Goal: Task Accomplishment & Management: Manage account settings

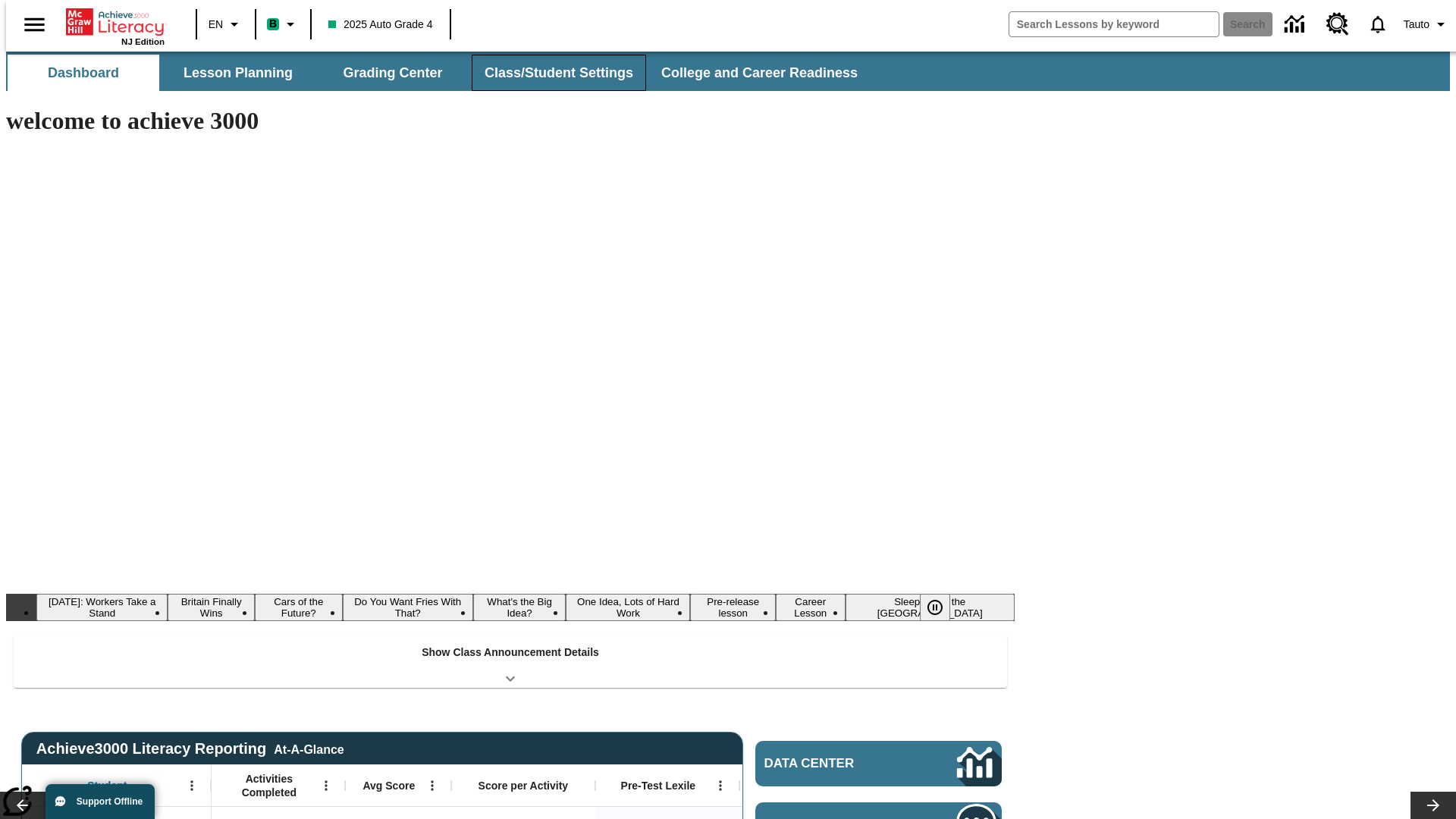
click at [550, 73] on button "Class/Student Settings" at bounding box center [559, 73] width 175 height 36
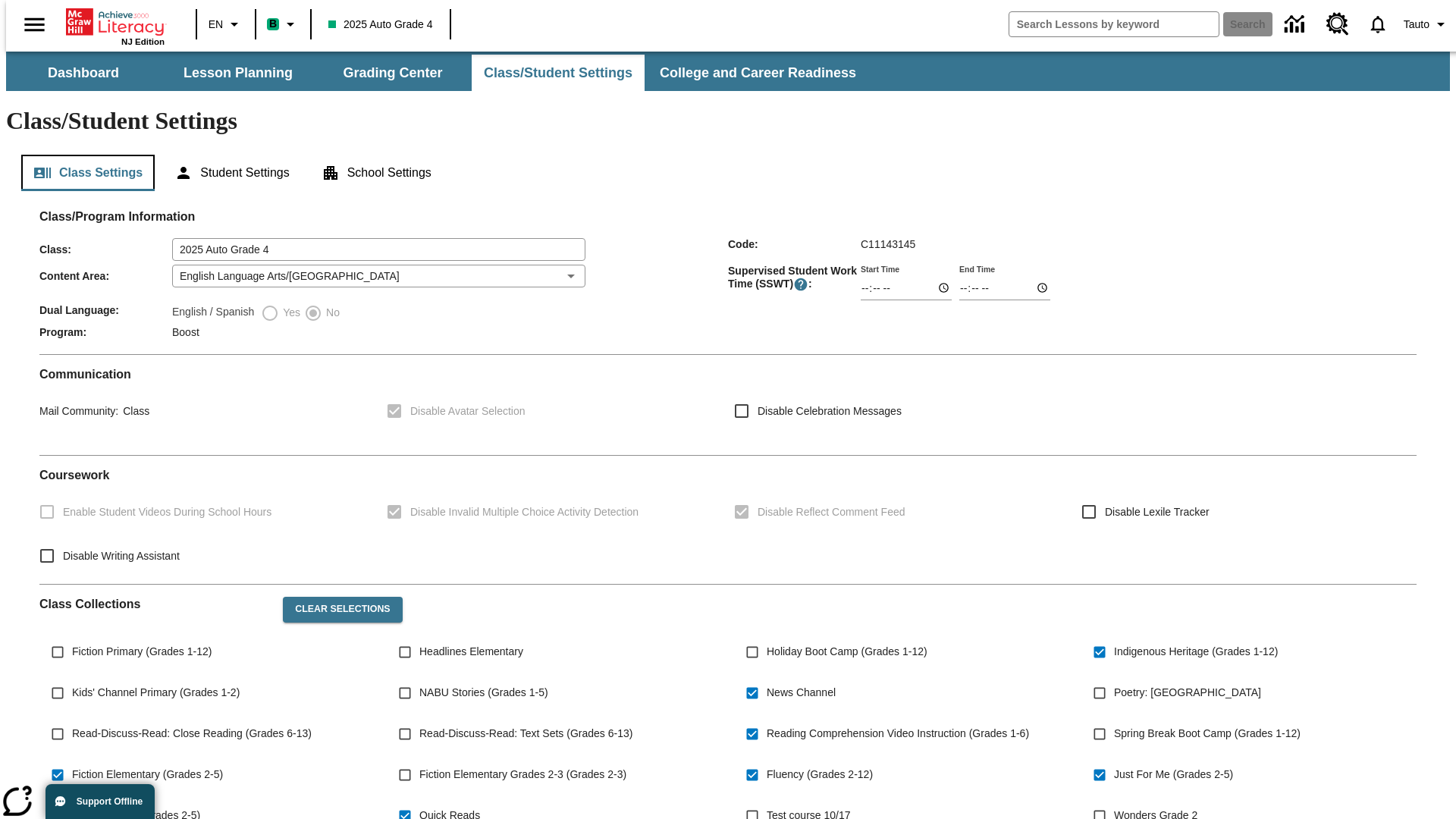
click at [81, 155] on button "Class Settings" at bounding box center [88, 173] width 133 height 36
type input "02:46"
type input "03:46"
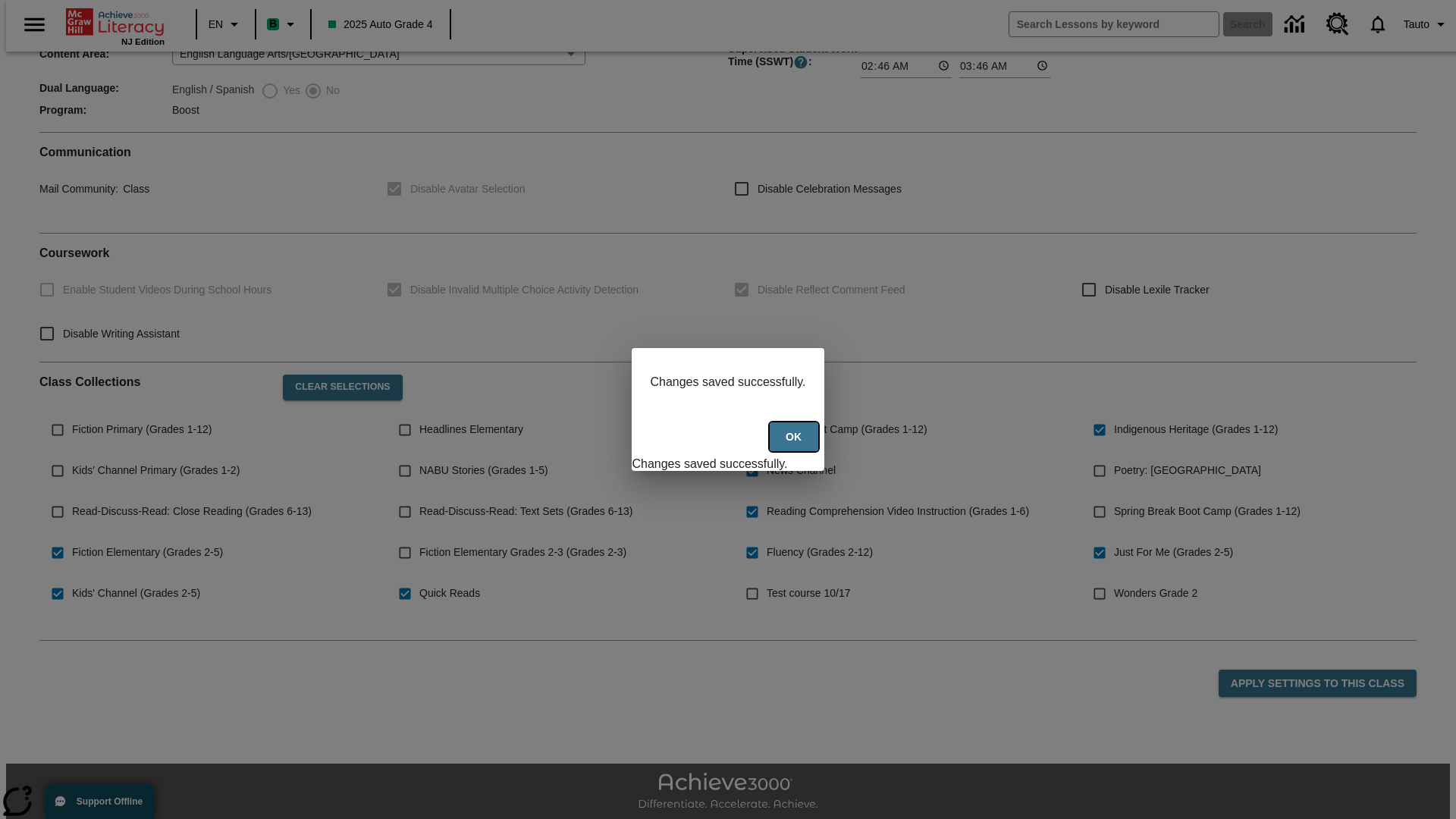
click at [796, 445] on button "Ok" at bounding box center [793, 437] width 48 height 29
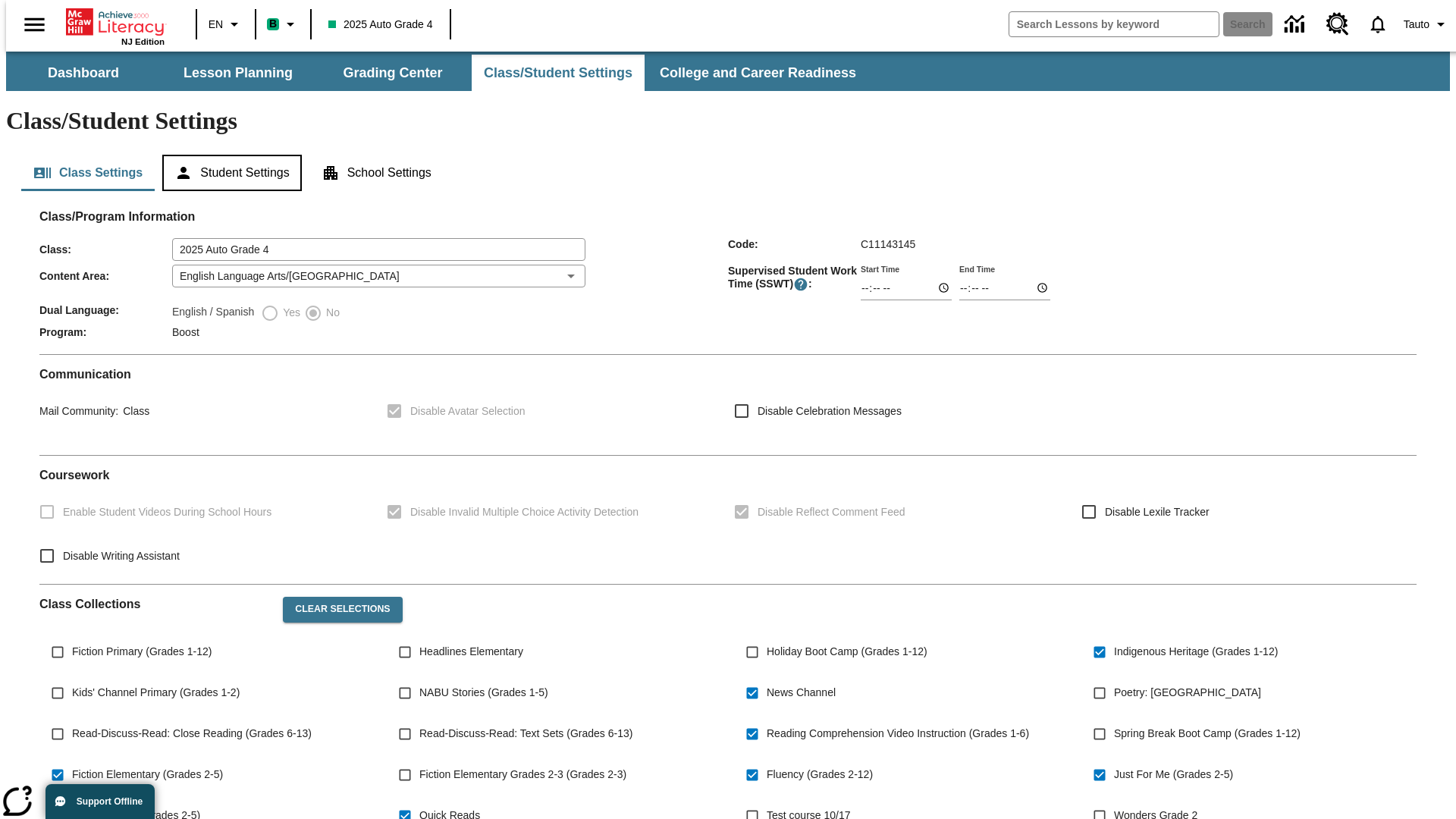
click at [229, 155] on button "Student Settings" at bounding box center [231, 173] width 138 height 36
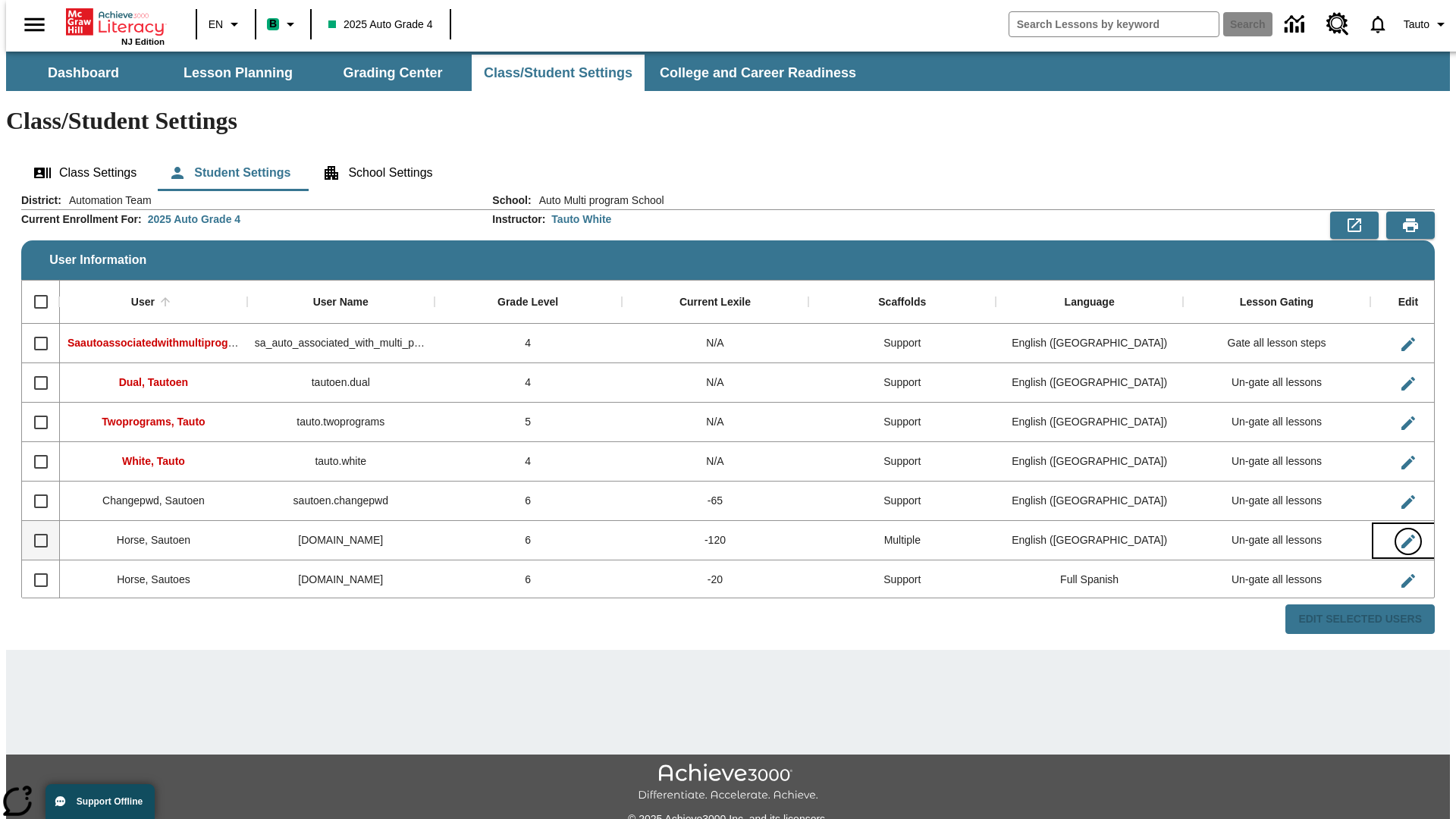
click at [1401, 535] on icon "Edit User" at bounding box center [1408, 541] width 14 height 14
click at [1419, 25] on span "Tauto" at bounding box center [1417, 25] width 26 height 16
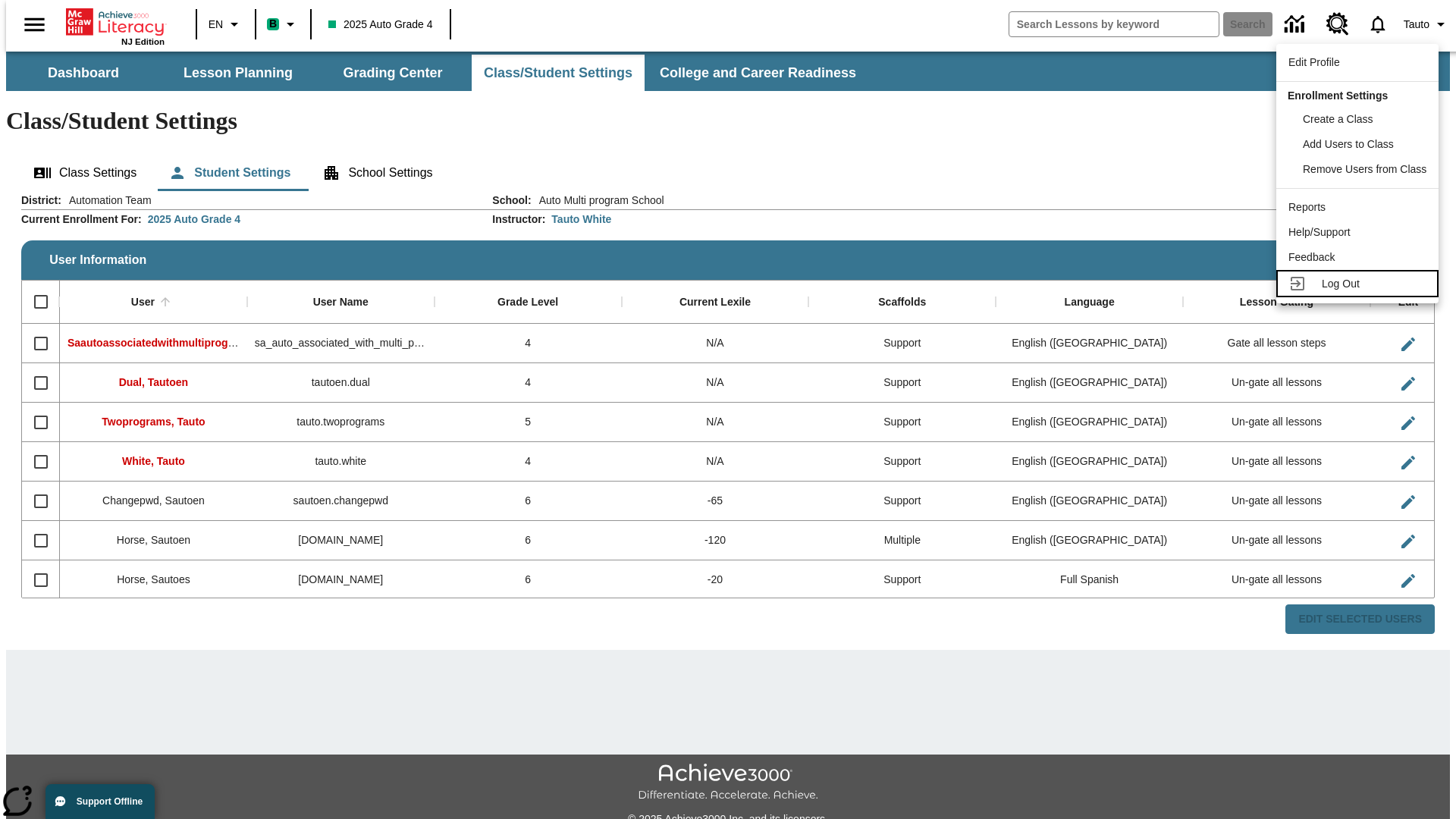
click at [1360, 283] on span "Log Out" at bounding box center [1340, 283] width 38 height 12
